Goal: Transaction & Acquisition: Obtain resource

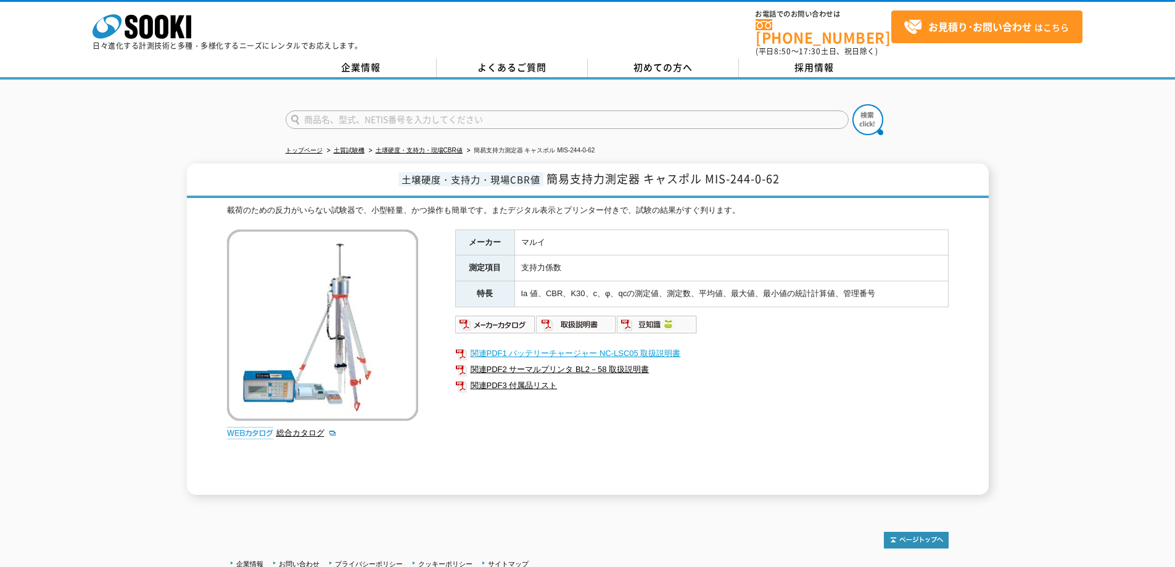
drag, startPoint x: 748, startPoint y: 352, endPoint x: 764, endPoint y: 353, distance: 15.4
click at [748, 339] on ul "関連PDF1 バッテリーチャージャー NC-LSC05 取扱説明書 関連PDF2 サーマルプリンタ BL2－58 取扱説明書 関連PDF3 付属品リスト" at bounding box center [702, 369] width 494 height 60
click at [972, 323] on div "土壌硬度・支持力・現場CBR値 簡易支持力測定器 キャスポル MIS-244-0-62 載荷のための反力がいらない試験器で、小型軽量、かつ操作も簡単です。また…" at bounding box center [588, 328] width 802 height 331
click at [1018, 234] on div "土壌硬度・支持力・現場CBR値 簡易支持力測定器 キャスポル MIS-244-0-62 載荷のための反力がいらない試験器で、小型軽量、かつ操作も簡単です。また…" at bounding box center [587, 328] width 1175 height 331
click at [1040, 236] on div "土壌硬度・支持力・現場CBR値 簡易支持力測定器 キャスポル MIS-244-0-62 載荷のための反力がいらない試験器で、小型軽量、かつ操作も簡単です。また…" at bounding box center [587, 328] width 1175 height 331
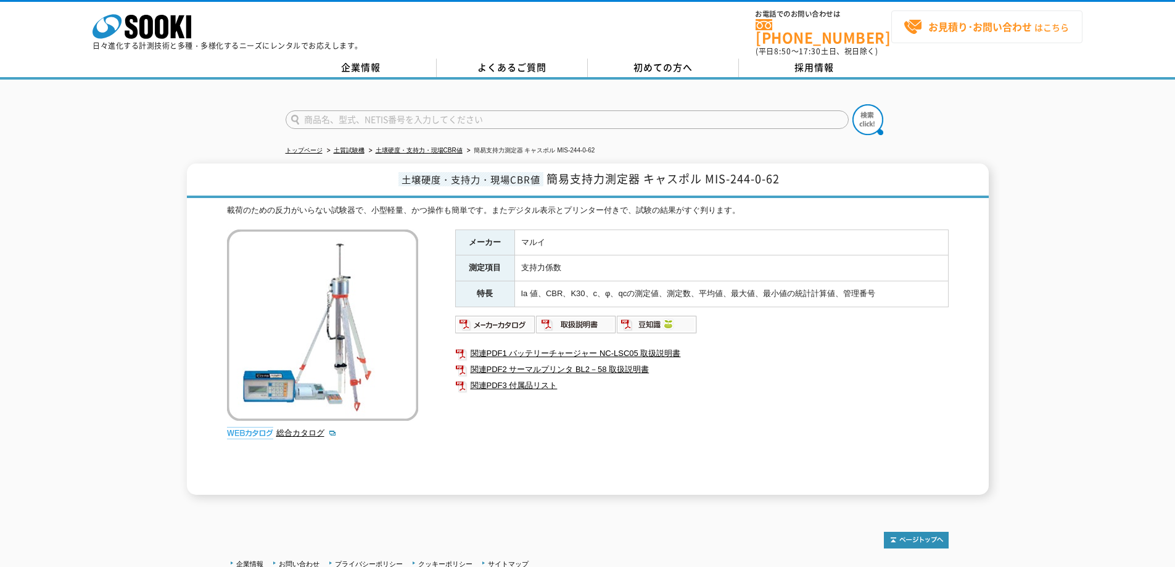
click at [980, 37] on link "お見積り･お問い合わせ はこちら" at bounding box center [986, 26] width 191 height 33
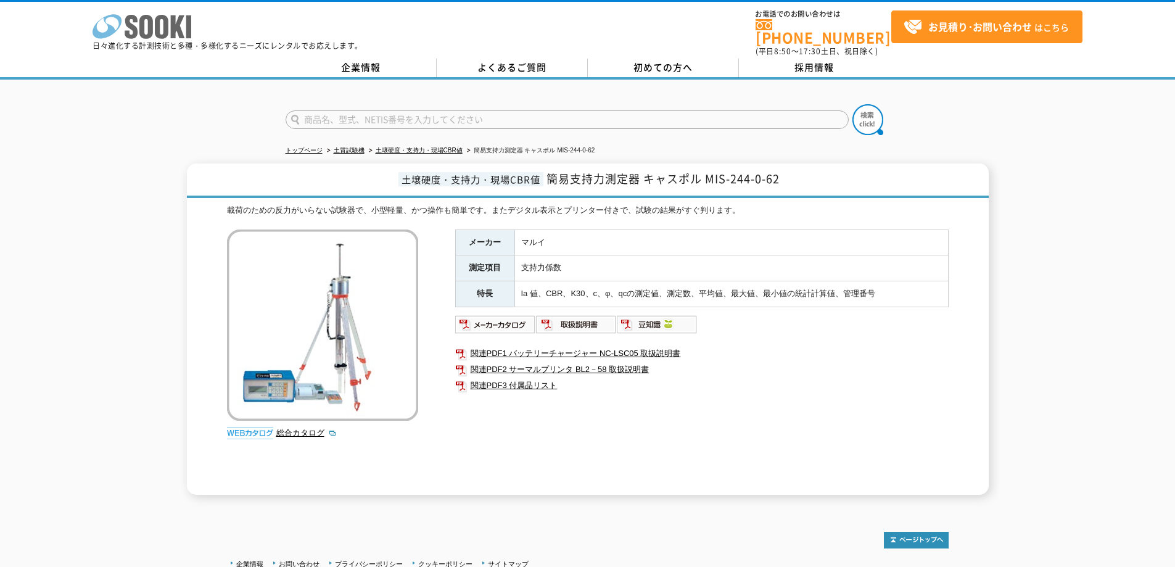
click at [160, 25] on icon at bounding box center [162, 27] width 14 height 24
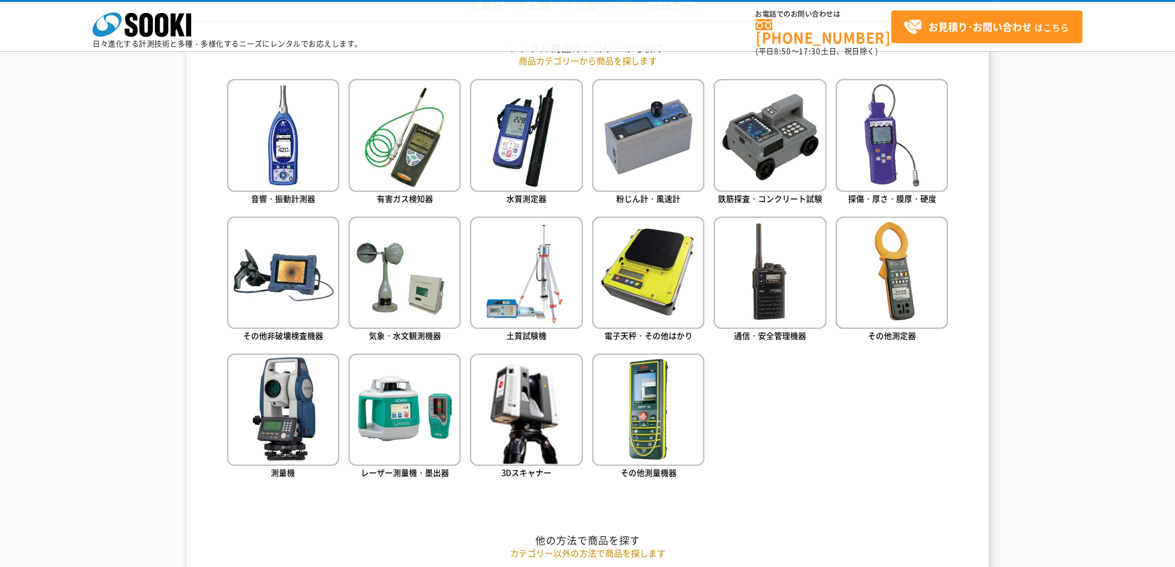
scroll to position [555, 0]
click at [482, 320] on img at bounding box center [526, 273] width 112 height 112
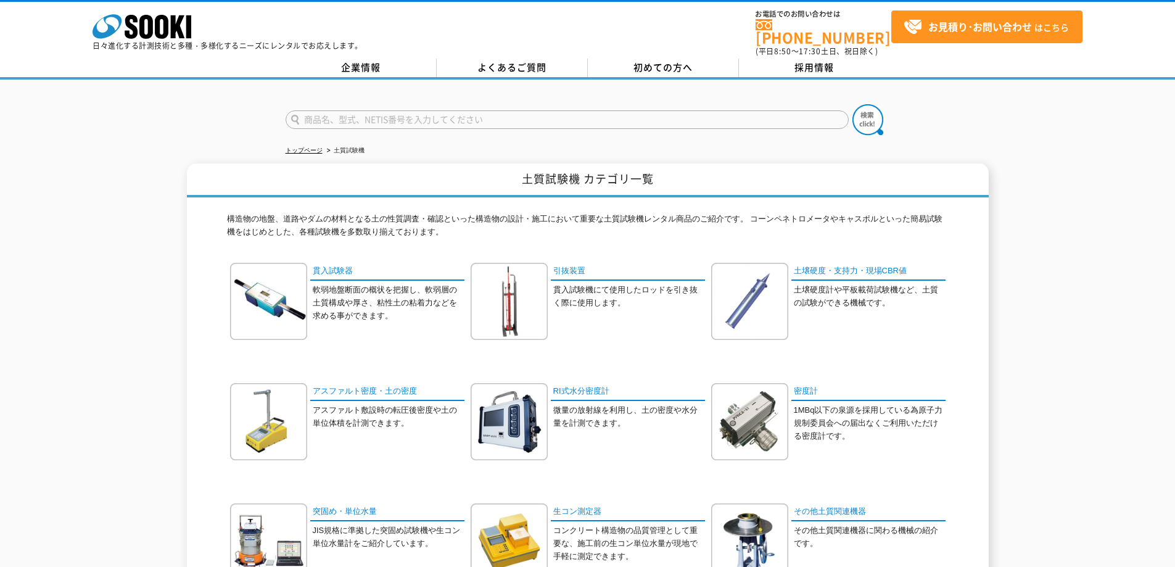
scroll to position [62, 0]
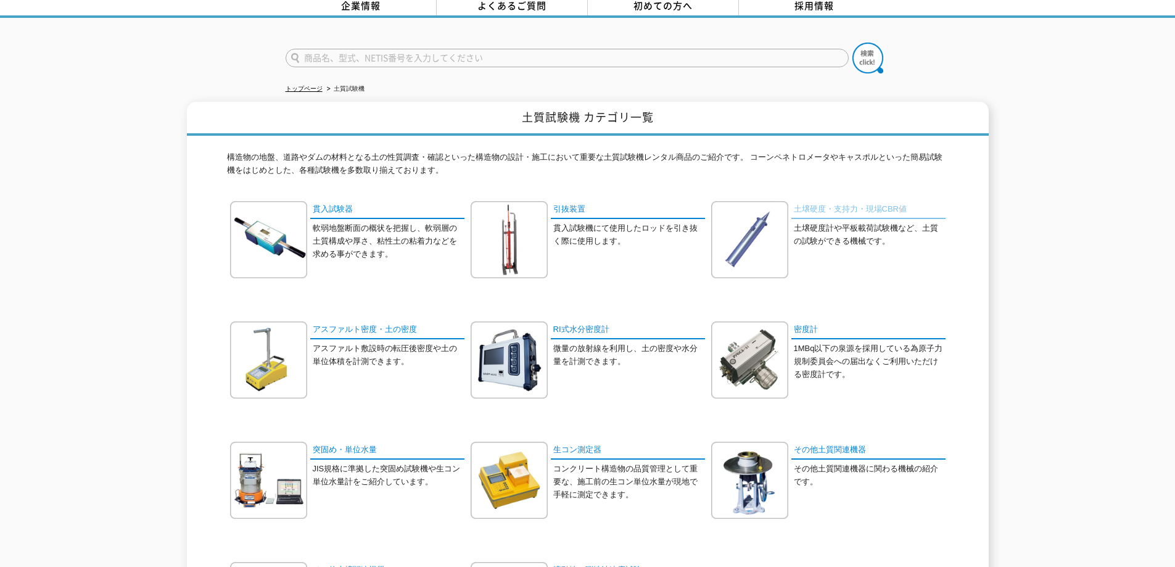
click at [888, 207] on link "土壌硬度・支持力・現場CBR値" at bounding box center [869, 210] width 154 height 18
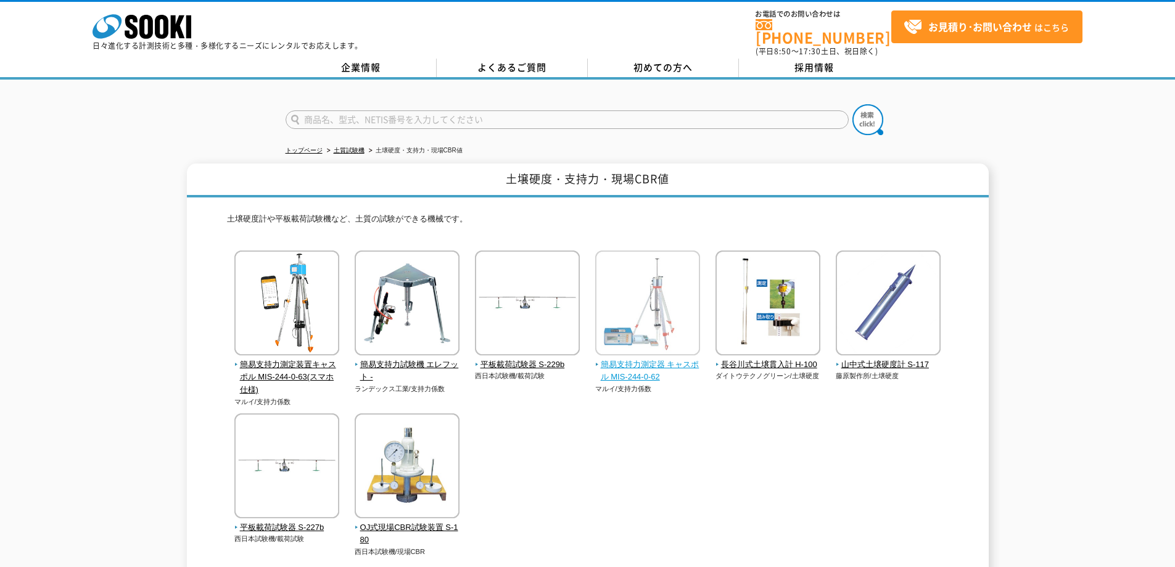
click at [657, 358] on span "簡易支持力測定器 キャスポル MIS-244-0-62" at bounding box center [647, 371] width 105 height 26
click at [327, 363] on span "簡易支持力測定装置キャスポル MIS-244-0-63(スマホ仕様)" at bounding box center [286, 377] width 105 height 38
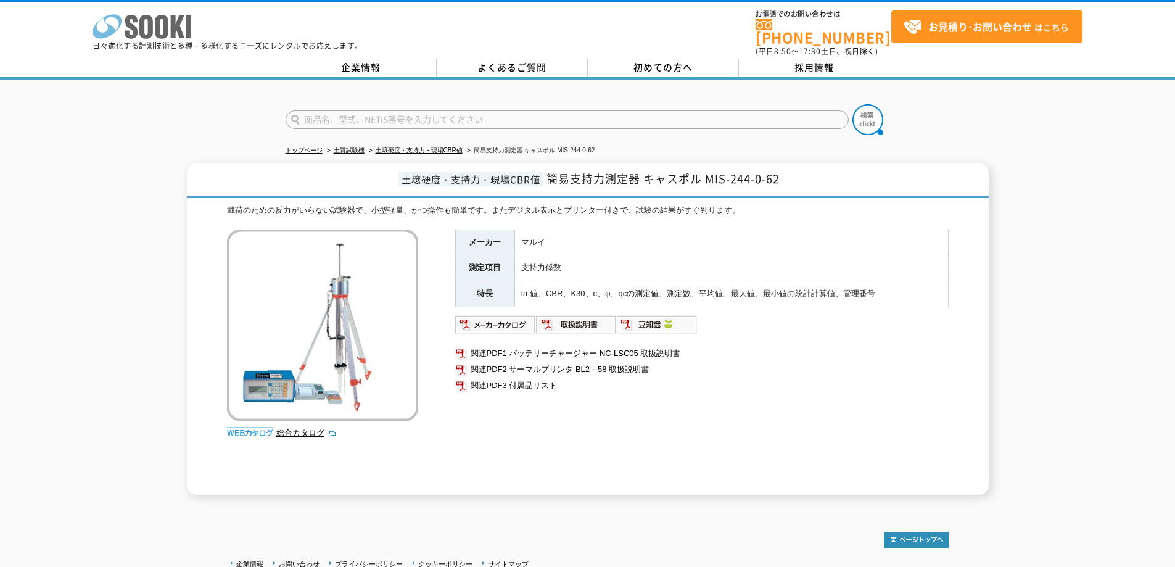
click at [118, 23] on icon "株式会社 ソーキ" at bounding box center [142, 26] width 99 height 25
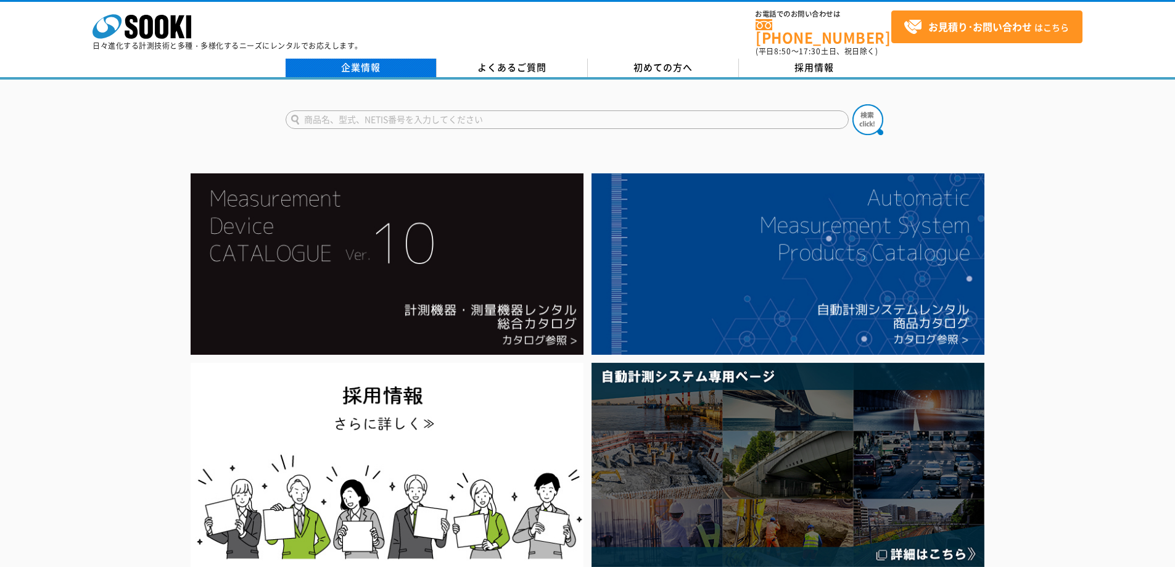
click at [360, 65] on link "企業情報" at bounding box center [361, 68] width 151 height 19
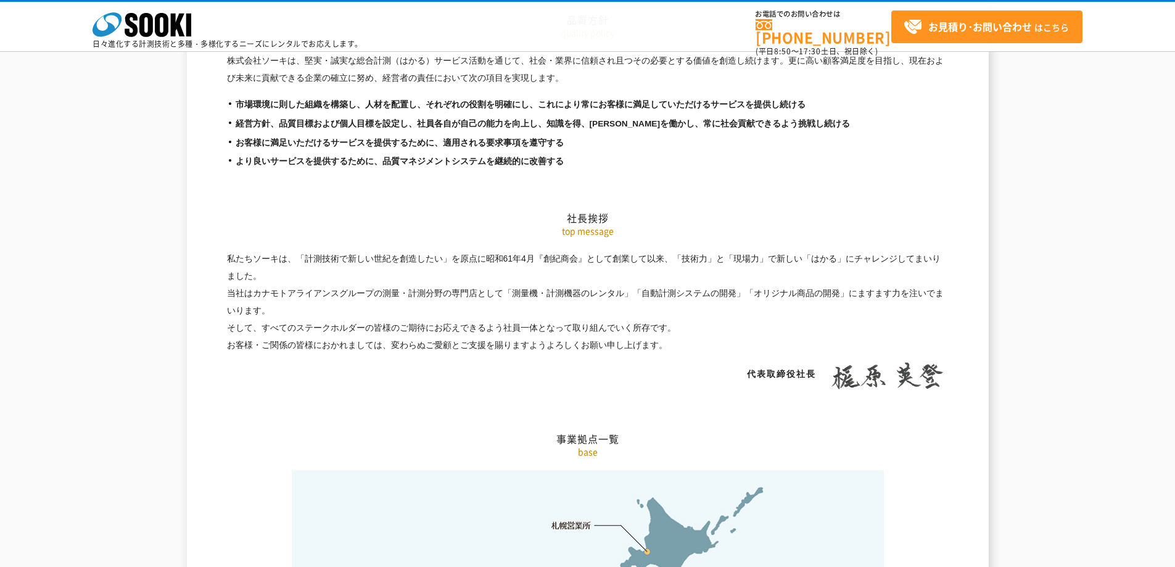
scroll to position [1913, 0]
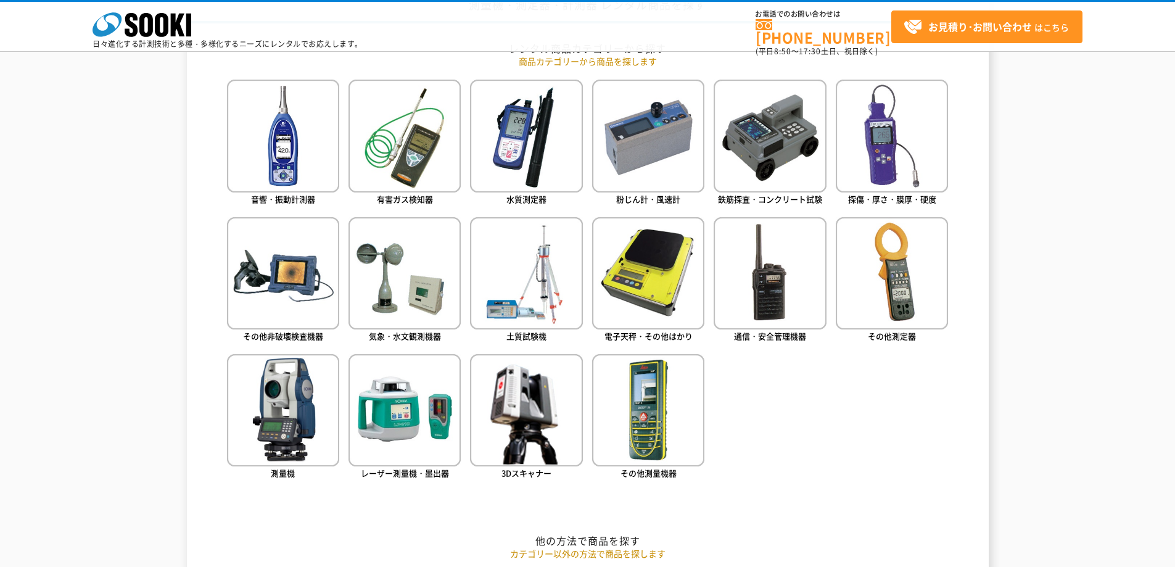
drag, startPoint x: 0, startPoint y: 0, endPoint x: 133, endPoint y: 100, distance: 166.6
